Goal: Check status: Check status

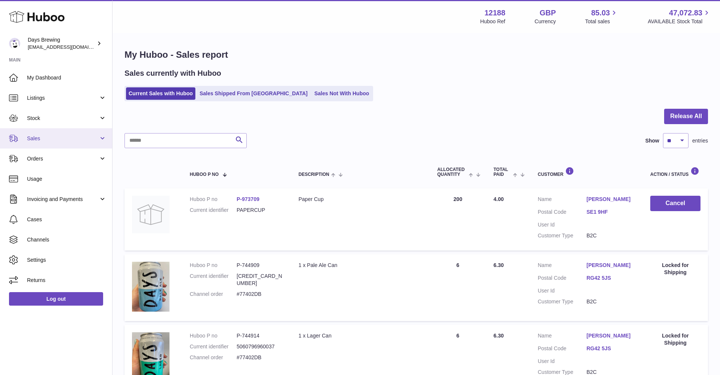
click at [47, 135] on span "Sales" at bounding box center [63, 138] width 72 height 7
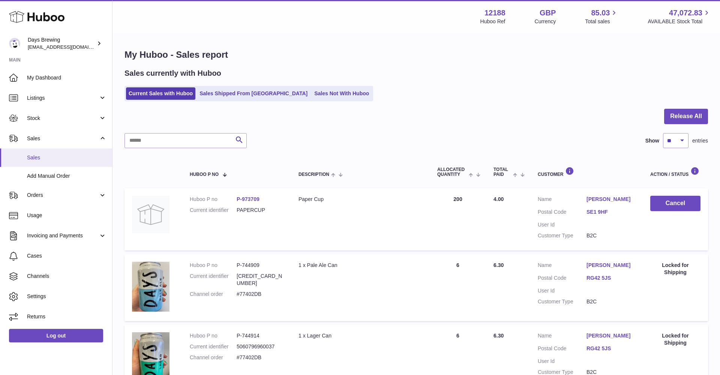
click at [45, 159] on span "Sales" at bounding box center [66, 157] width 79 height 7
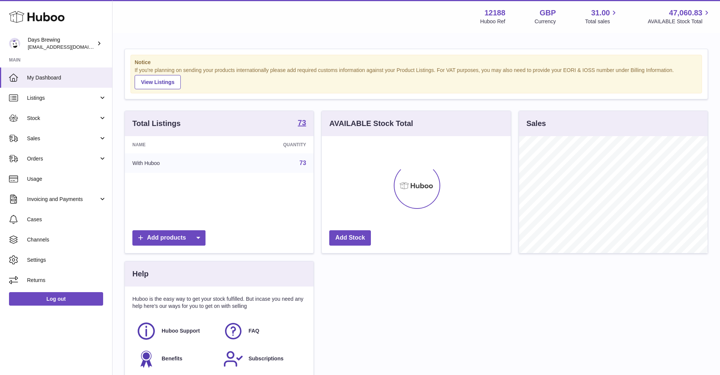
click at [60, 193] on link "Invoicing and Payments" at bounding box center [56, 199] width 112 height 20
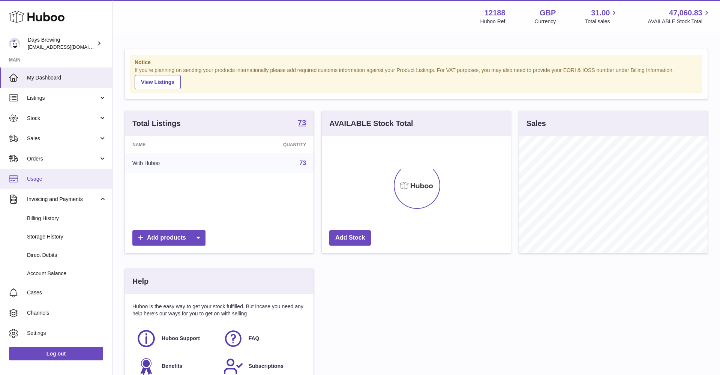
scroll to position [117, 189]
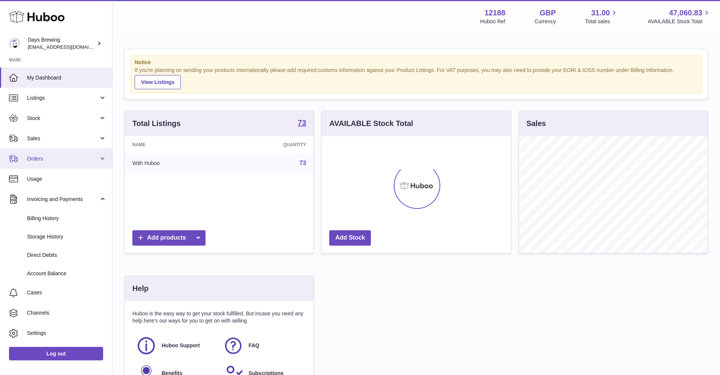
click at [57, 157] on span "Orders" at bounding box center [63, 158] width 72 height 7
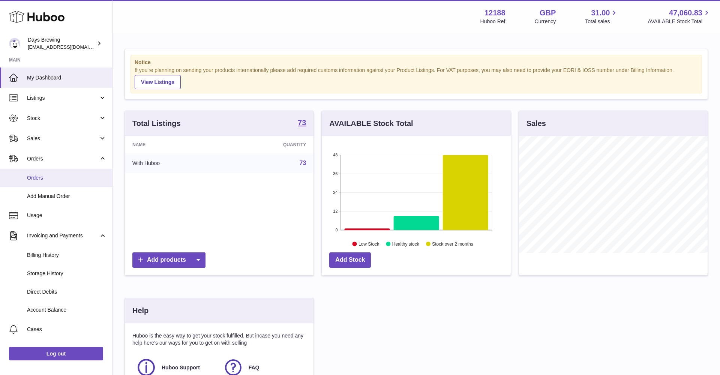
click at [47, 181] on link "Orders" at bounding box center [56, 178] width 112 height 18
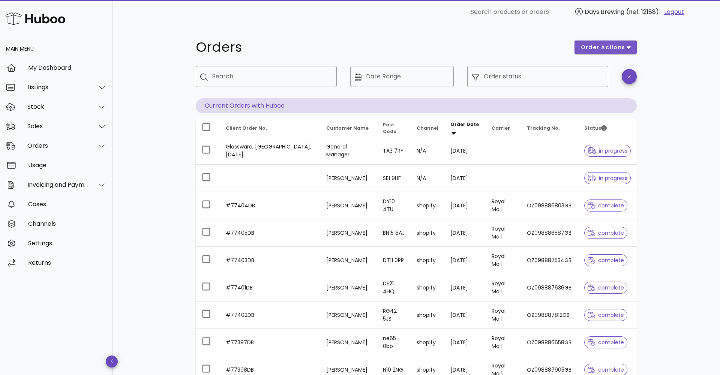
click at [596, 44] on span "order actions" at bounding box center [602, 47] width 45 height 8
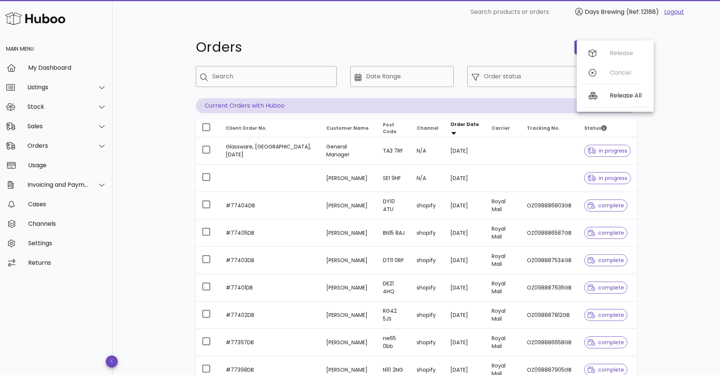
click at [510, 45] on h1 "Orders" at bounding box center [381, 46] width 370 height 13
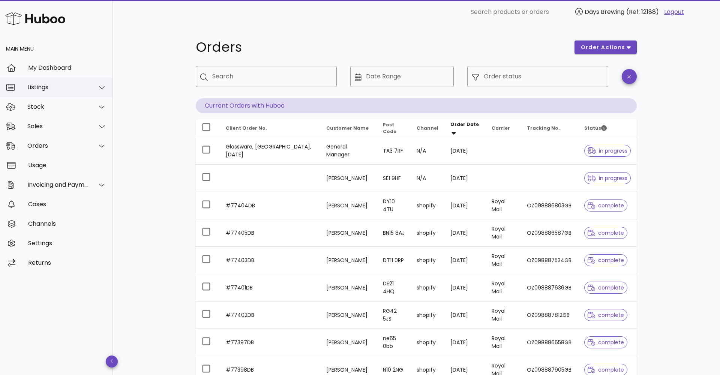
click at [62, 85] on div "Listings" at bounding box center [57, 87] width 61 height 7
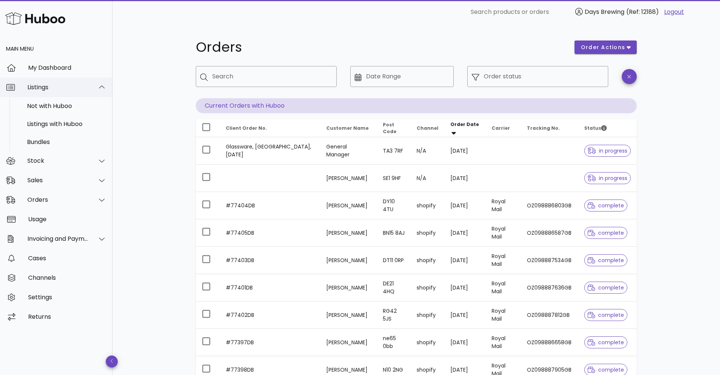
click at [62, 85] on div "Listings" at bounding box center [57, 87] width 61 height 7
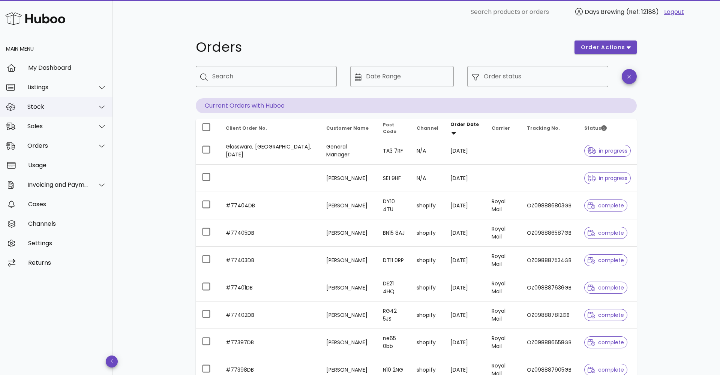
click at [58, 106] on div "Stock" at bounding box center [57, 106] width 61 height 7
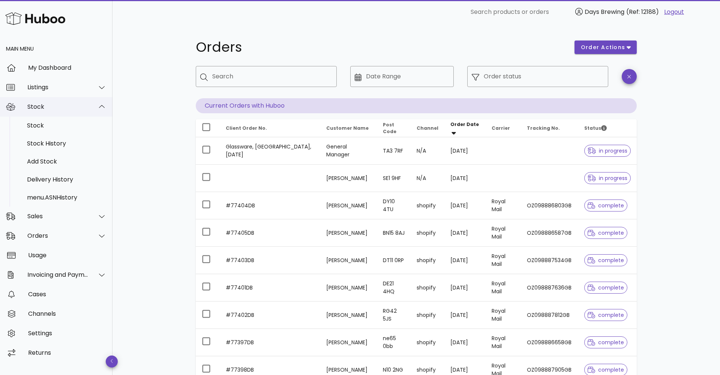
click at [58, 106] on div "Stock" at bounding box center [57, 106] width 61 height 7
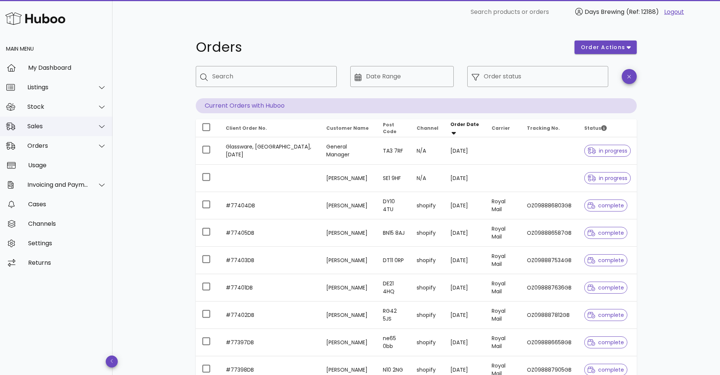
click at [52, 124] on div "Sales" at bounding box center [57, 126] width 61 height 7
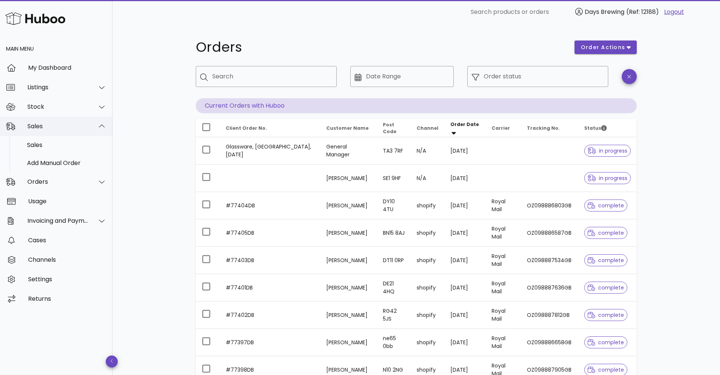
click at [52, 124] on div "Sales" at bounding box center [57, 126] width 61 height 7
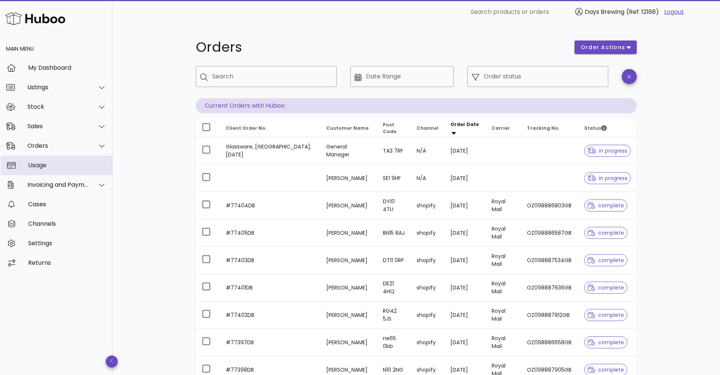
click at [42, 162] on div "Usage" at bounding box center [67, 165] width 78 height 7
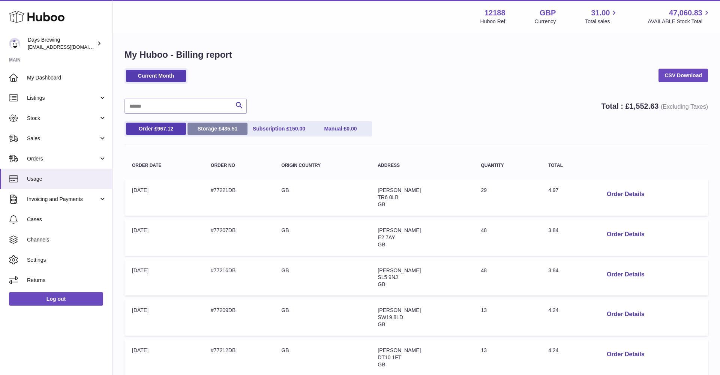
click at [233, 126] on span "435.51" at bounding box center [229, 129] width 16 height 6
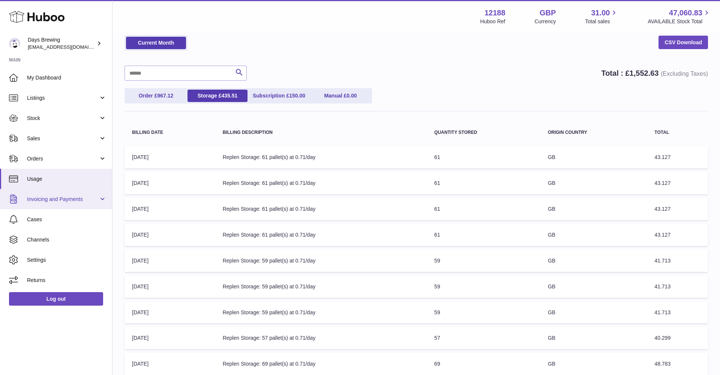
scroll to position [12, 0]
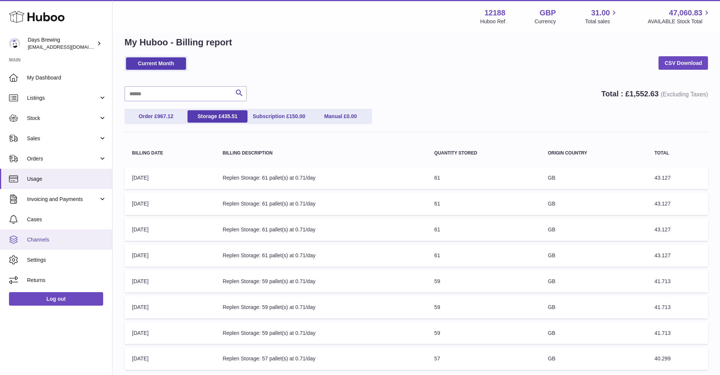
click at [35, 238] on span "Channels" at bounding box center [66, 239] width 79 height 7
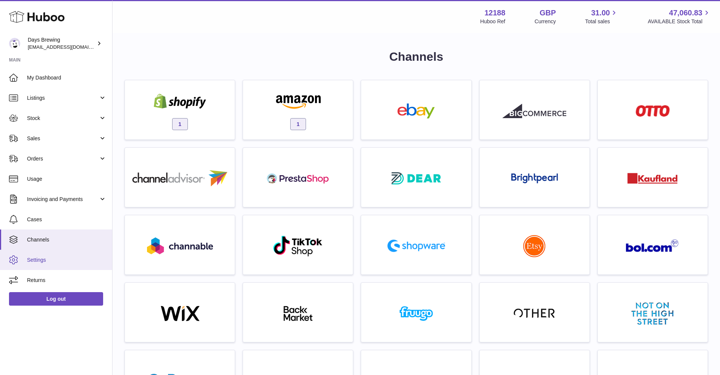
click at [41, 256] on span "Settings" at bounding box center [66, 259] width 79 height 7
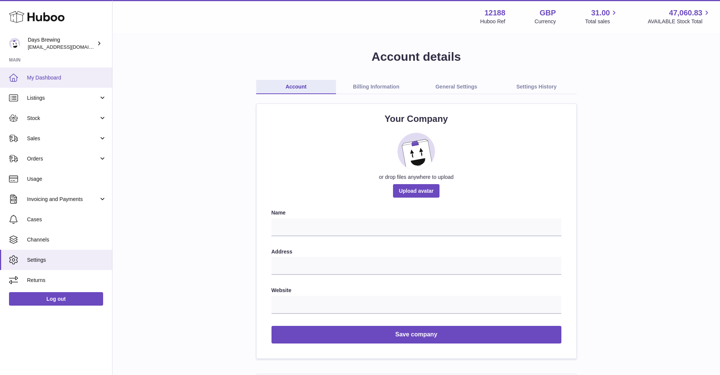
click at [68, 75] on span "My Dashboard" at bounding box center [66, 77] width 79 height 7
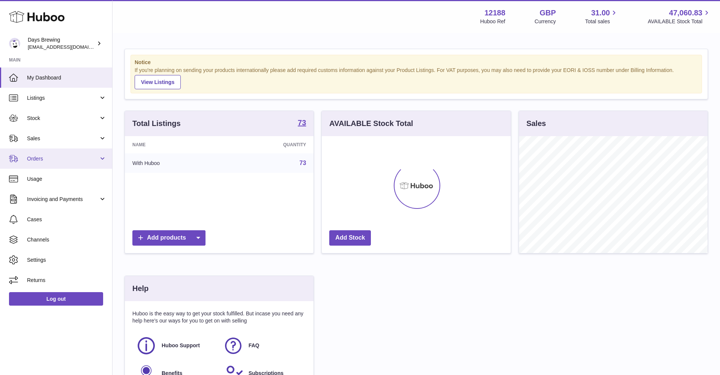
scroll to position [117, 189]
click at [47, 159] on span "Orders" at bounding box center [63, 158] width 72 height 7
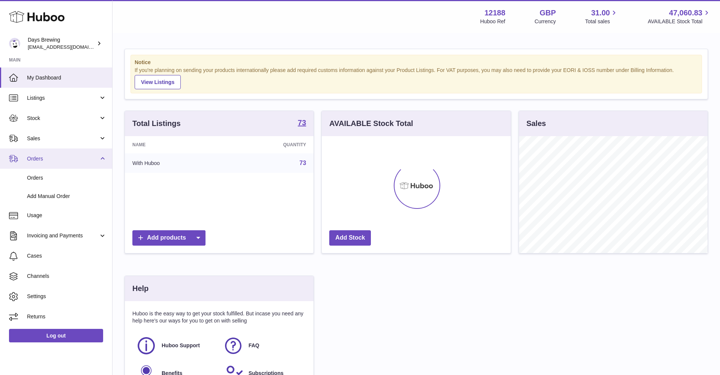
click at [47, 159] on span "Orders" at bounding box center [63, 158] width 72 height 7
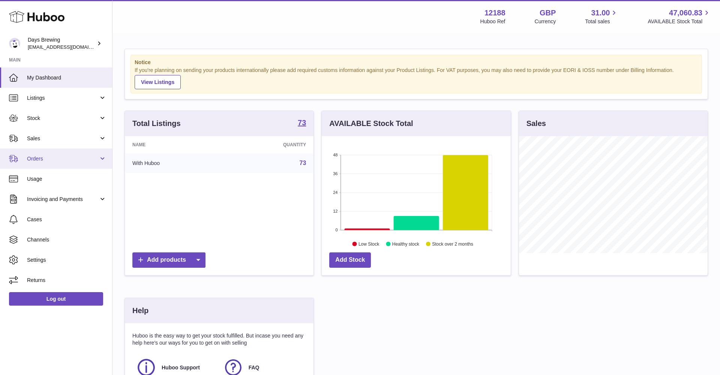
click at [41, 159] on span "Orders" at bounding box center [63, 158] width 72 height 7
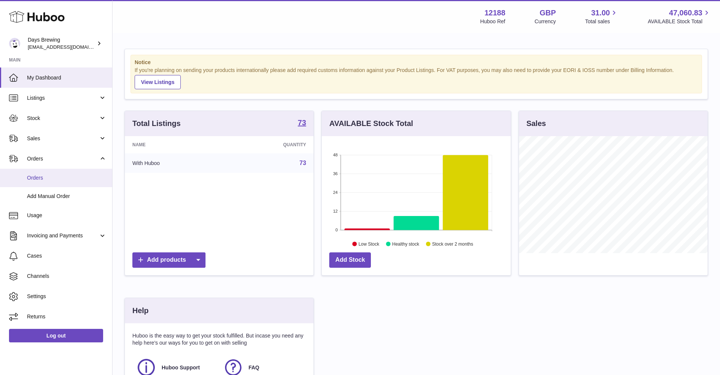
click at [36, 177] on span "Orders" at bounding box center [66, 177] width 79 height 7
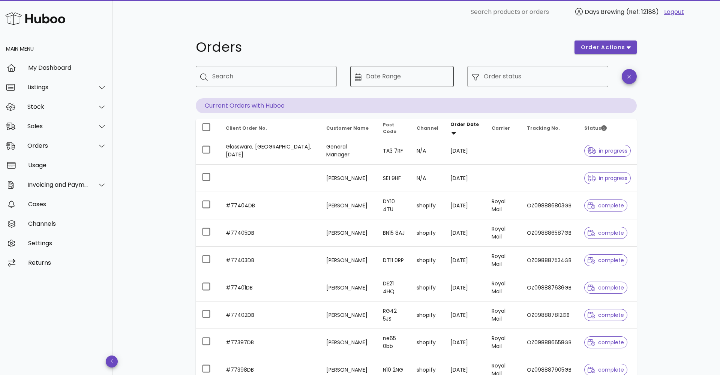
click at [413, 75] on input "Date Range" at bounding box center [408, 76] width 84 height 12
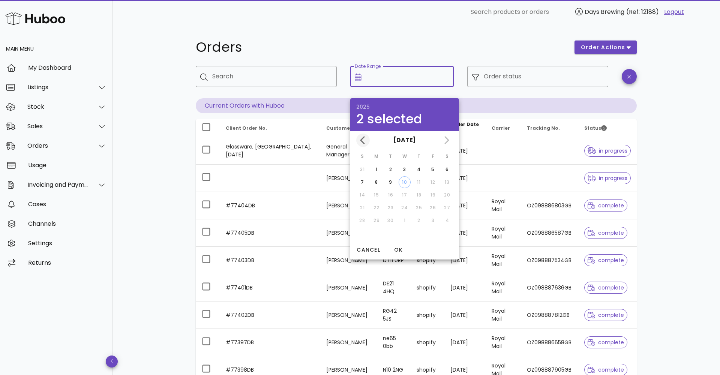
click at [360, 136] on icon "Previous month" at bounding box center [362, 140] width 9 height 9
click at [432, 167] on div "1" at bounding box center [432, 169] width 12 height 7
click at [364, 233] on div "31" at bounding box center [362, 233] width 12 height 7
type input "**********"
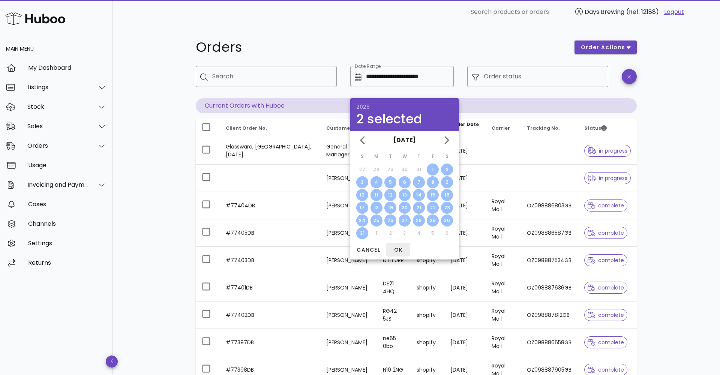
click at [393, 250] on span "OK" at bounding box center [398, 250] width 18 height 8
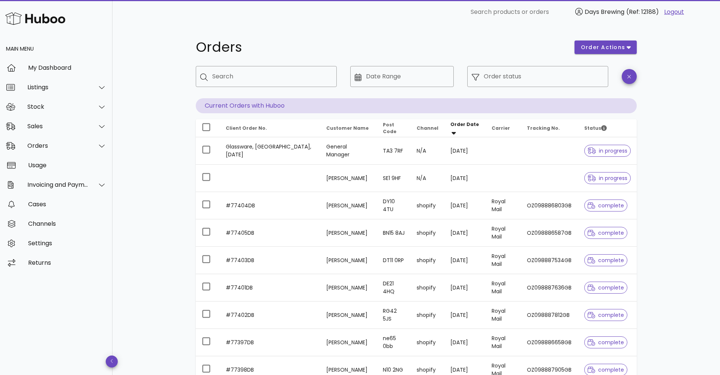
type input "**********"
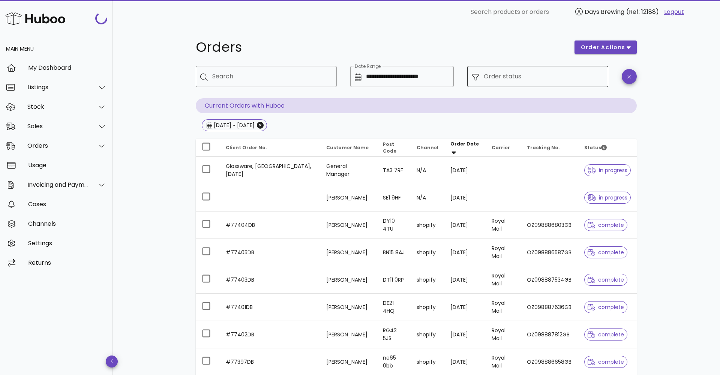
click at [541, 72] on input "Order status" at bounding box center [543, 76] width 120 height 12
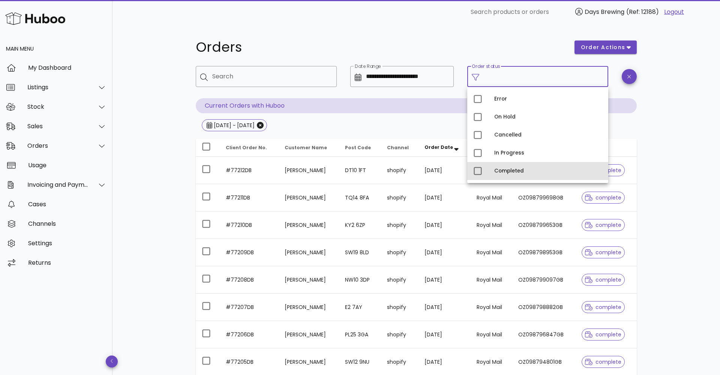
click at [471, 170] on div "Completed" at bounding box center [537, 171] width 141 height 18
type input "**********"
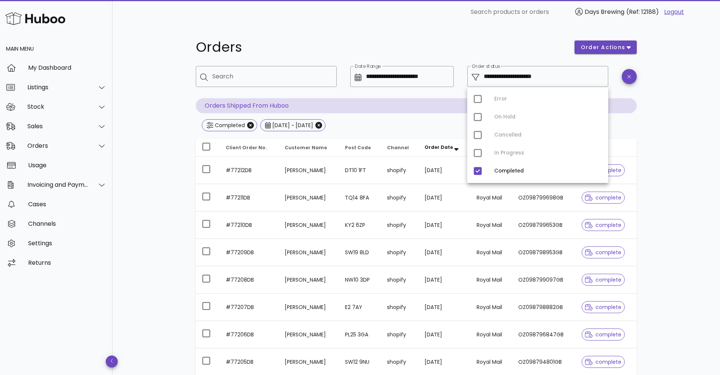
click at [428, 42] on h1 "Orders" at bounding box center [381, 46] width 370 height 13
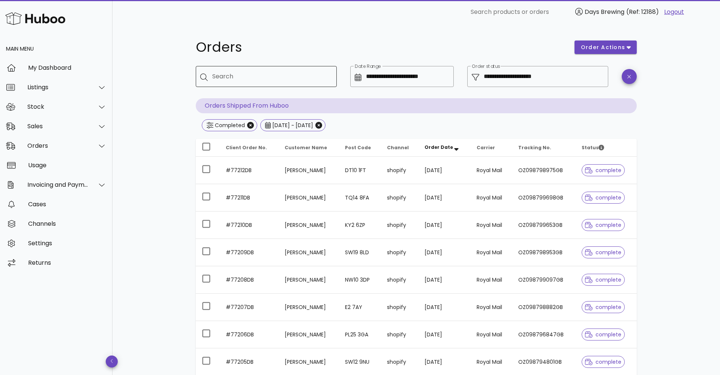
click at [306, 76] on input "Search" at bounding box center [271, 76] width 118 height 12
click at [412, 123] on div "Completed [DATE] ~ [DATE]" at bounding box center [416, 125] width 441 height 13
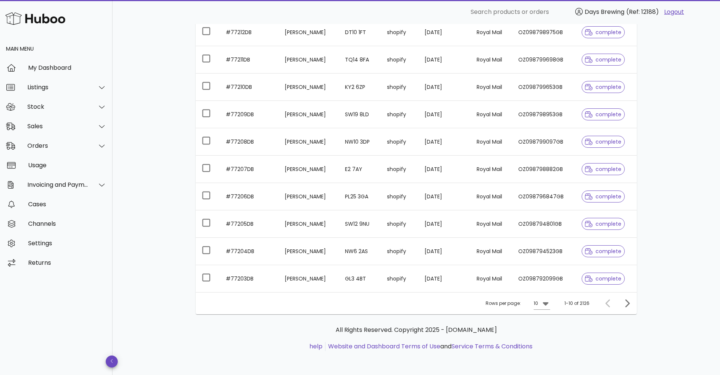
scroll to position [138, 0]
click at [545, 303] on icon at bounding box center [545, 303] width 6 height 3
click at [540, 347] on div "50" at bounding box center [543, 344] width 7 height 7
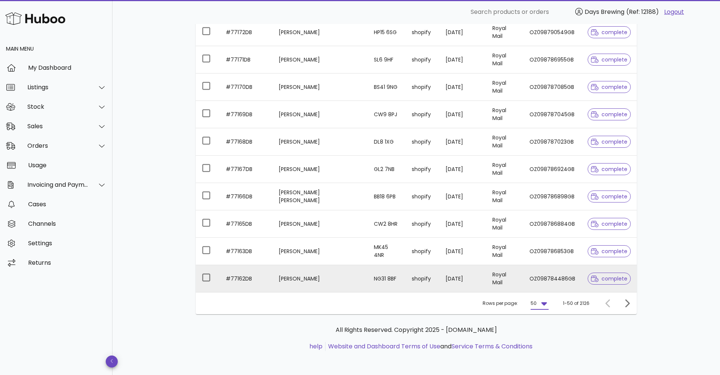
scroll to position [1232, 0]
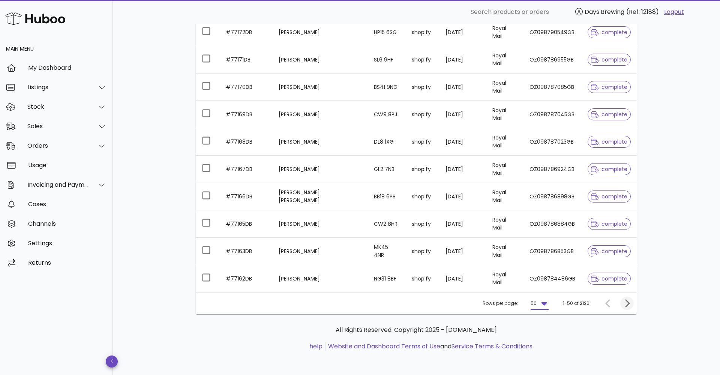
click at [626, 301] on icon "Next page" at bounding box center [627, 303] width 4 height 8
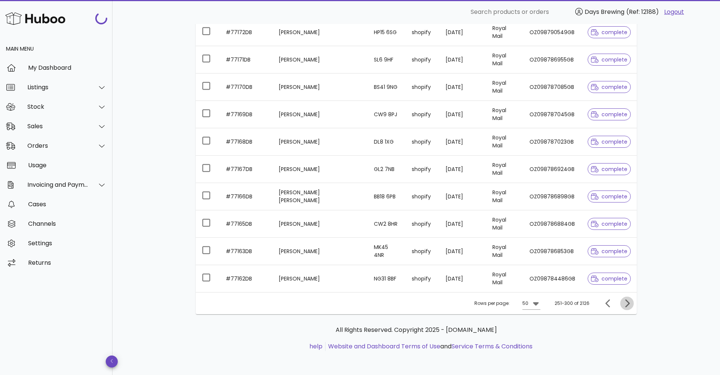
click at [626, 301] on icon "Next page" at bounding box center [627, 303] width 4 height 8
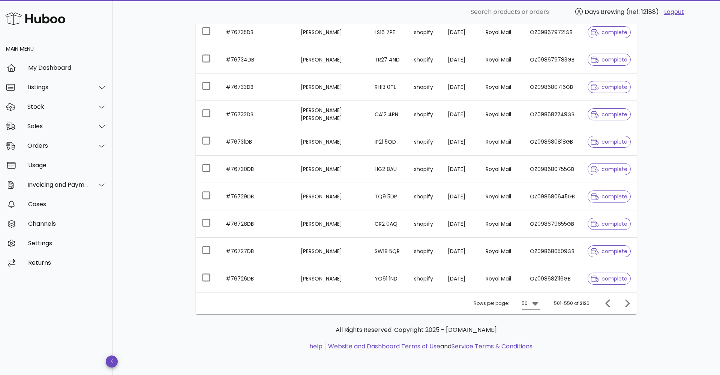
scroll to position [1232, 0]
click at [623, 302] on icon "Next page" at bounding box center [626, 303] width 9 height 9
